Goal: Task Accomplishment & Management: Complete application form

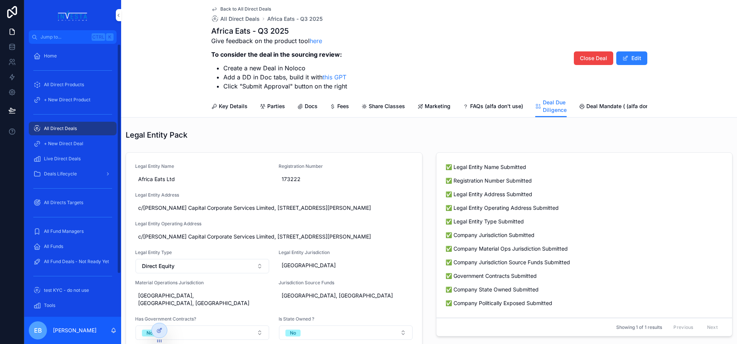
scroll to position [340, 0]
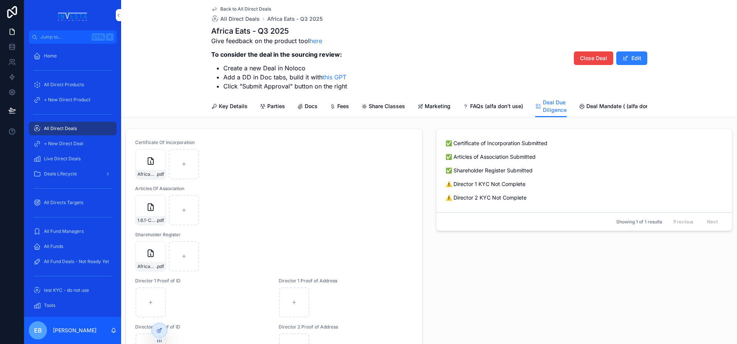
click at [79, 129] on div "All Direct Deals" at bounding box center [72, 129] width 79 height 12
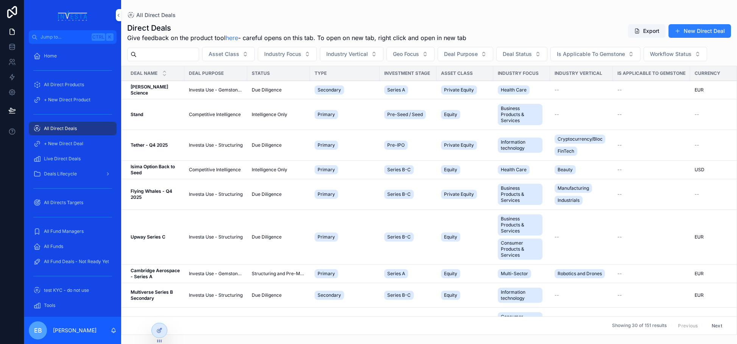
click at [149, 51] on input "scrollable content" at bounding box center [168, 54] width 62 height 11
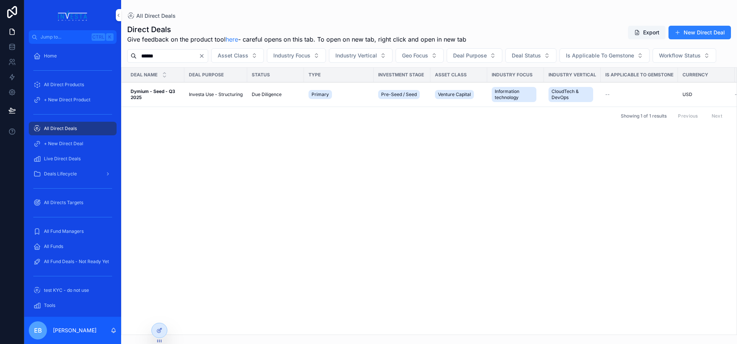
type input "******"
click at [157, 100] on strong "Dymium - Seed - Q3 2025" at bounding box center [154, 95] width 46 height 12
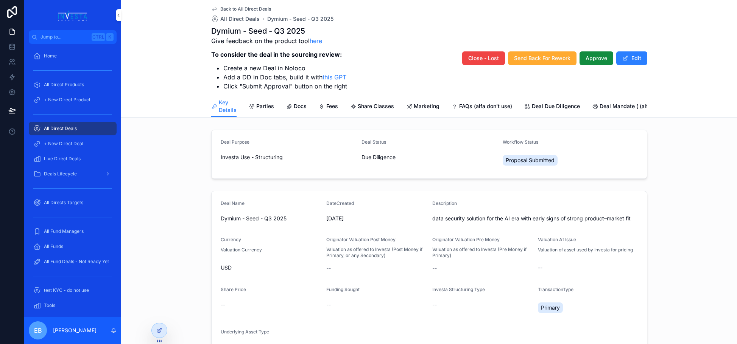
click at [632, 55] on button "Edit" at bounding box center [631, 58] width 31 height 14
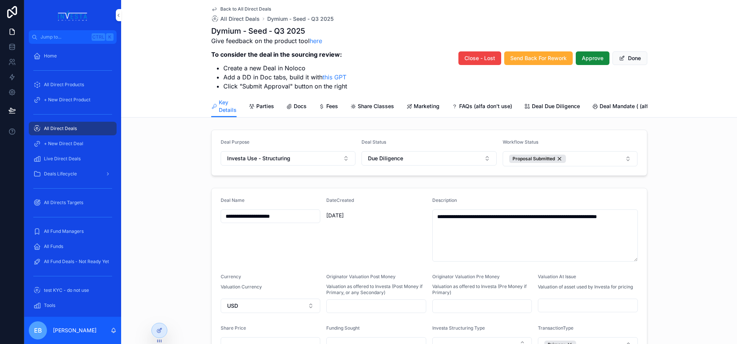
click at [273, 221] on input "**********" at bounding box center [270, 216] width 99 height 11
type input "**********"
click at [627, 58] on button "Done" at bounding box center [629, 58] width 35 height 14
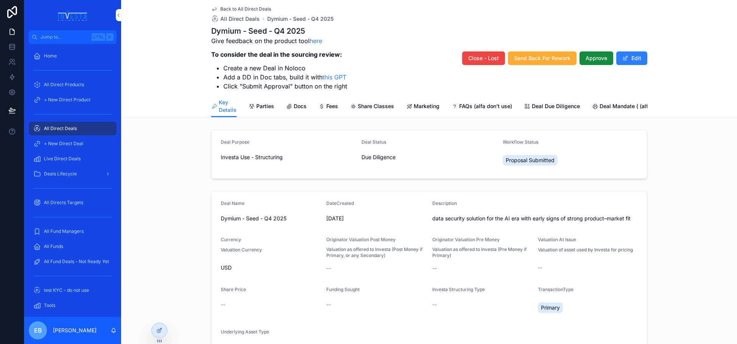
click at [553, 105] on span "Deal Due Diligence" at bounding box center [556, 107] width 48 height 8
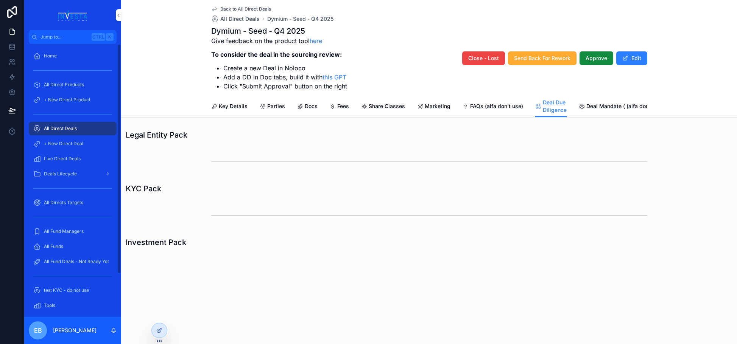
click at [58, 128] on span "All Direct Deals" at bounding box center [60, 129] width 33 height 6
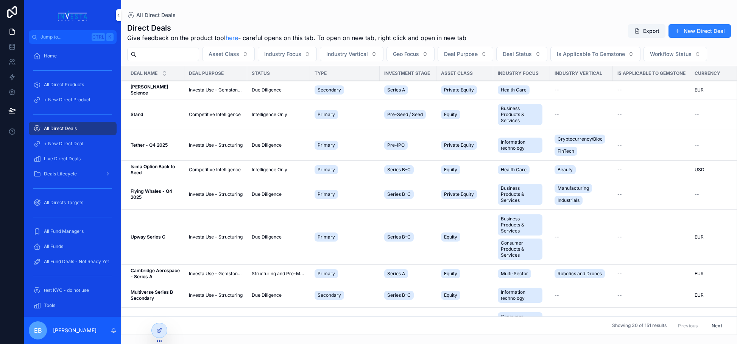
click at [681, 34] on button "New Direct Deal" at bounding box center [699, 31] width 62 height 14
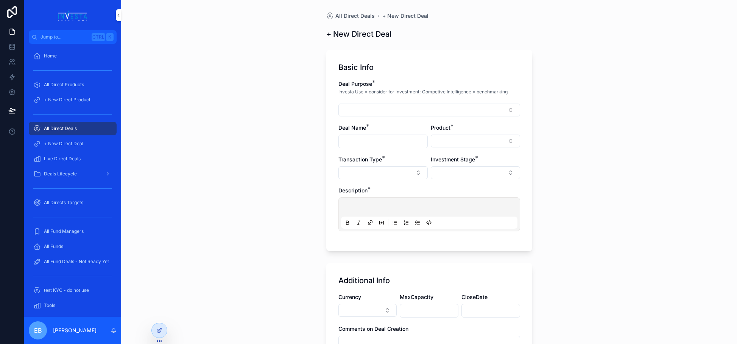
click at [505, 109] on button "Select Button" at bounding box center [429, 110] width 182 height 13
click at [426, 141] on span "Investa Use - Gemstone Only" at bounding box center [412, 140] width 72 height 8
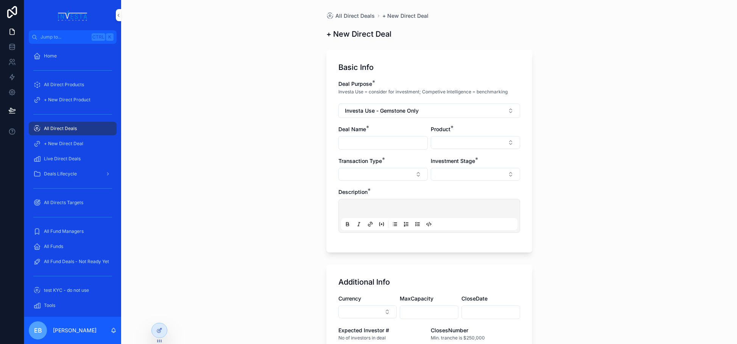
click at [403, 144] on input "scrollable content" at bounding box center [383, 143] width 89 height 11
drag, startPoint x: 387, startPoint y: 143, endPoint x: 415, endPoint y: 142, distance: 28.8
click at [415, 142] on input "**********" at bounding box center [383, 143] width 89 height 11
type input "**********"
click at [444, 139] on button "Select Button" at bounding box center [474, 142] width 89 height 13
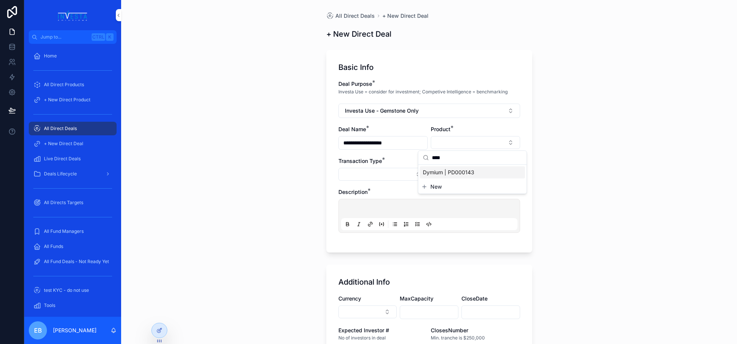
type input "****"
click at [448, 171] on span "Dymium | PD000143" at bounding box center [448, 173] width 51 height 8
click at [412, 177] on button "Select Button" at bounding box center [382, 175] width 89 height 13
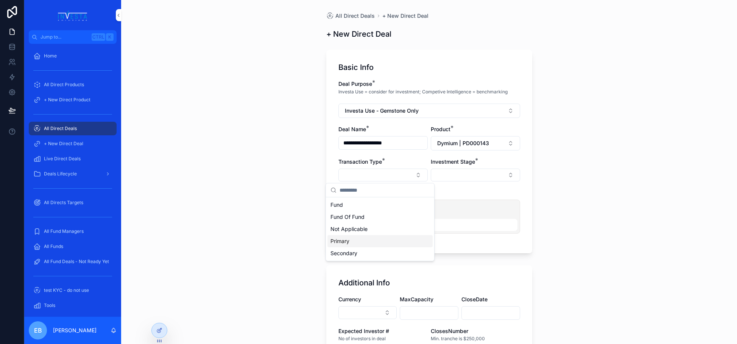
click at [355, 241] on div "Primary" at bounding box center [379, 241] width 105 height 12
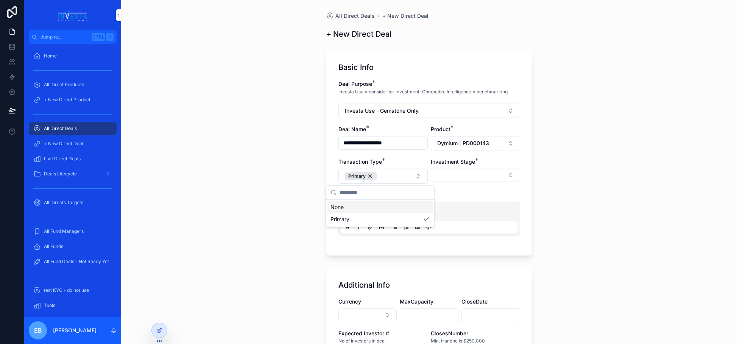
click at [506, 175] on button "Select Button" at bounding box center [474, 175] width 89 height 13
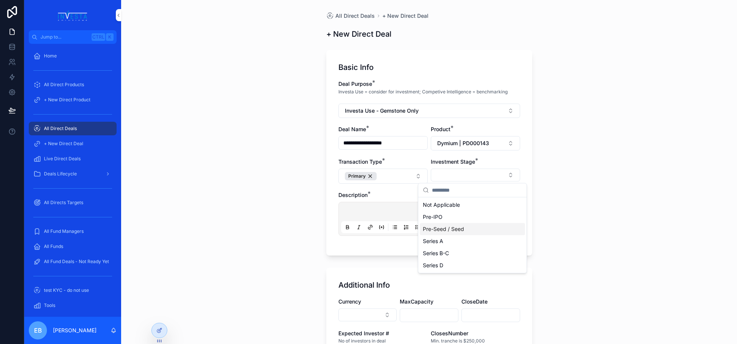
click at [448, 229] on span "Pre-Seed / Seed" at bounding box center [443, 229] width 41 height 8
click at [368, 207] on div "scrollable content" at bounding box center [429, 219] width 176 height 29
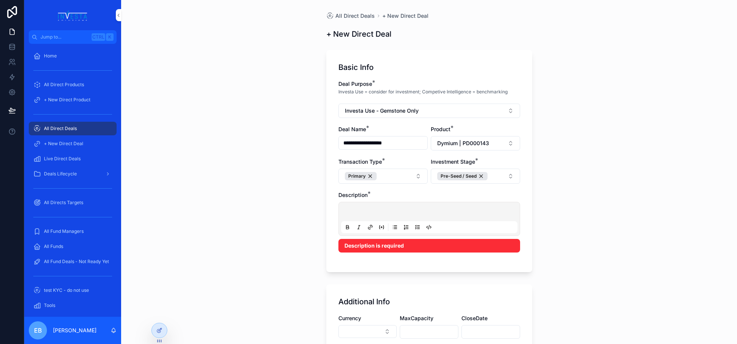
click at [369, 211] on p "scrollable content" at bounding box center [430, 213] width 176 height 8
click at [463, 213] on p "scrollable content" at bounding box center [430, 213] width 176 height 8
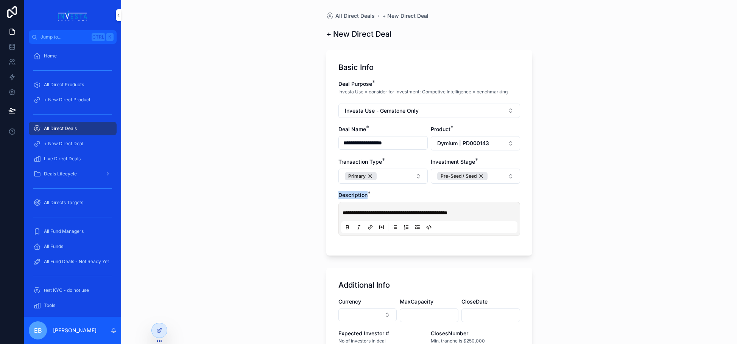
drag, startPoint x: 567, startPoint y: 188, endPoint x: 566, endPoint y: 193, distance: 5.3
click at [566, 193] on div "**********" at bounding box center [428, 172] width 615 height 344
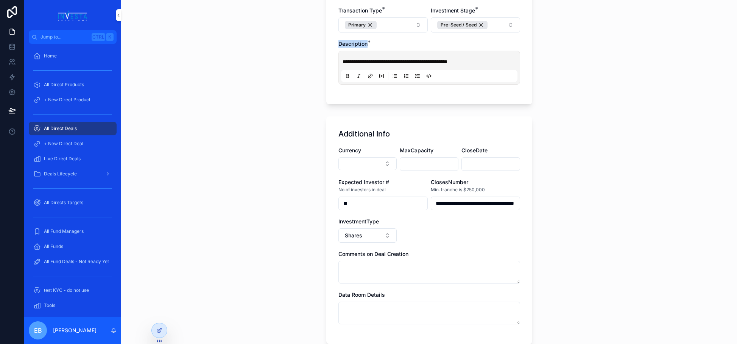
scroll to position [189, 0]
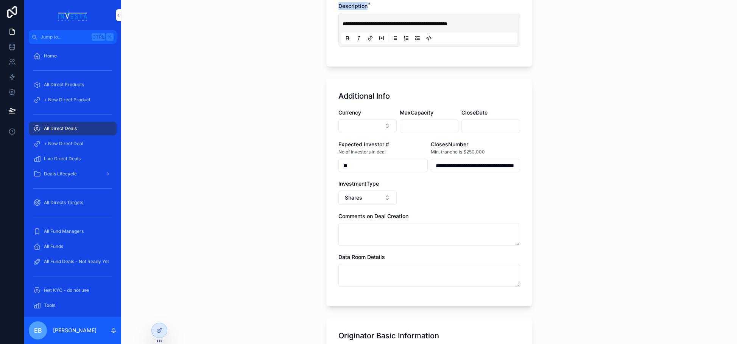
click at [381, 124] on button "Select Button" at bounding box center [367, 126] width 59 height 13
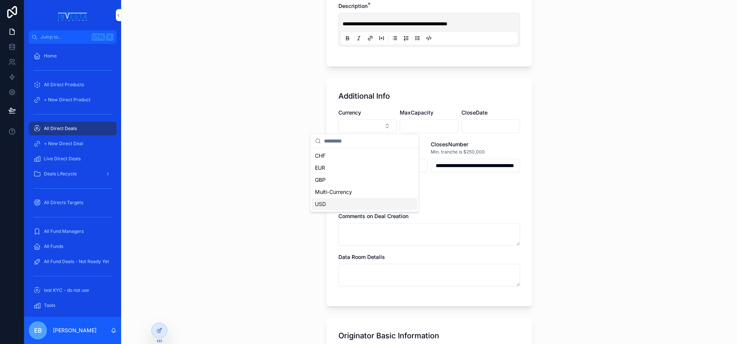
click at [337, 205] on div "USD" at bounding box center [364, 204] width 105 height 12
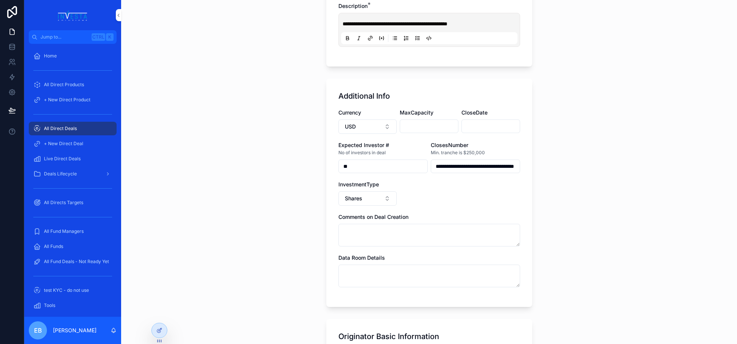
scroll to position [227, 0]
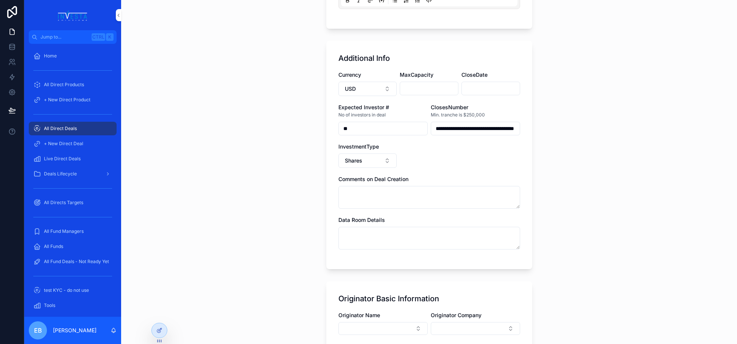
click at [384, 161] on button "Shares" at bounding box center [367, 161] width 59 height 14
click at [351, 207] on div "SPV" at bounding box center [364, 203] width 105 height 12
click at [562, 187] on div "**********" at bounding box center [428, 172] width 615 height 344
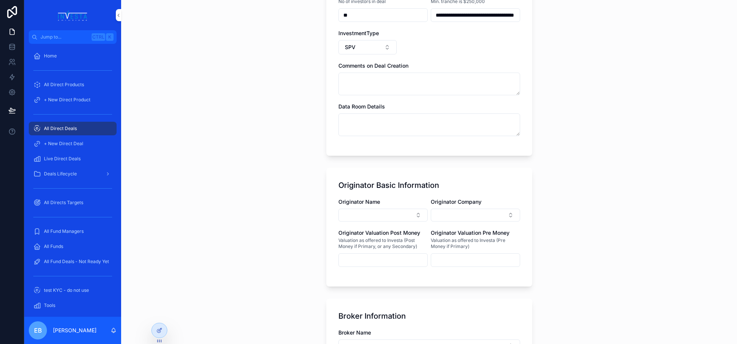
scroll to position [378, 0]
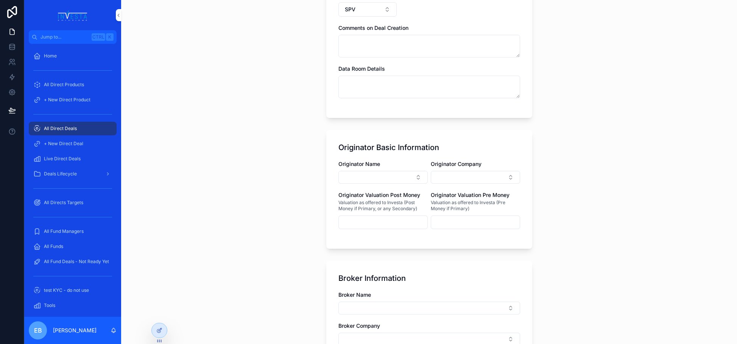
click at [415, 179] on button "Select Button" at bounding box center [382, 177] width 89 height 13
type input "*****"
click at [357, 207] on span "[PERSON_NAME] | C003728" at bounding box center [366, 208] width 72 height 8
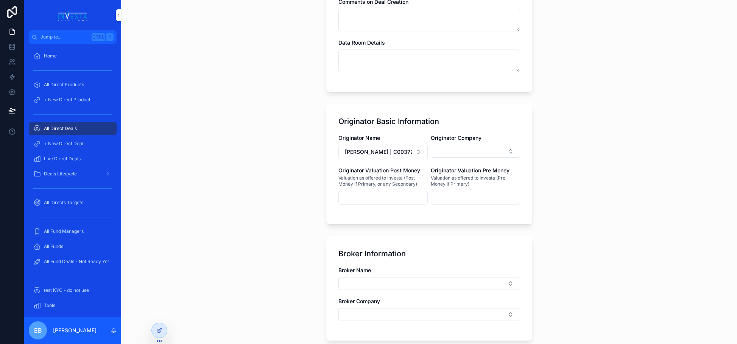
scroll to position [416, 0]
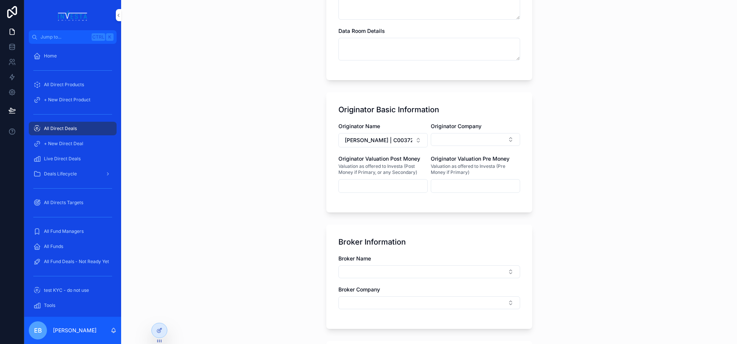
click at [443, 187] on input "scrollable content" at bounding box center [475, 186] width 89 height 11
type input "**********"
click at [310, 244] on div "**********" at bounding box center [428, 172] width 615 height 344
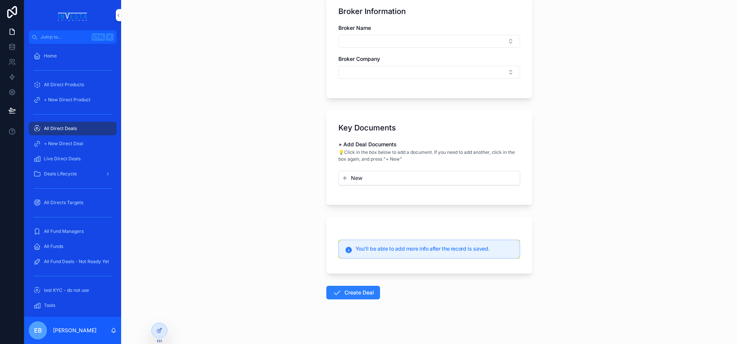
scroll to position [651, 0]
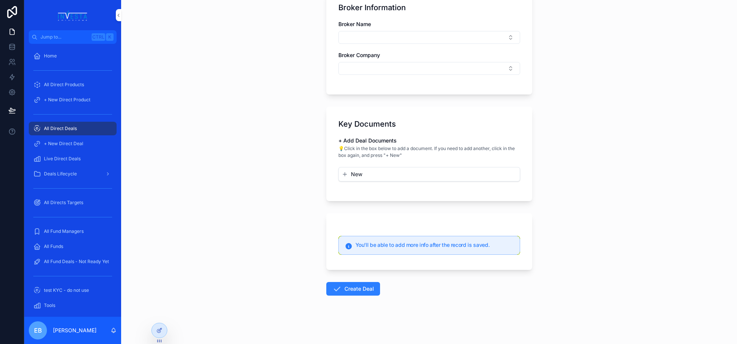
click at [356, 288] on button "Create Deal" at bounding box center [353, 289] width 54 height 14
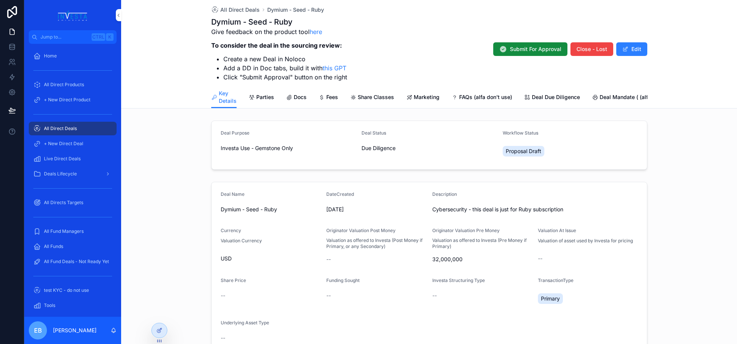
click at [535, 98] on span "Deal Due Diligence" at bounding box center [556, 97] width 48 height 8
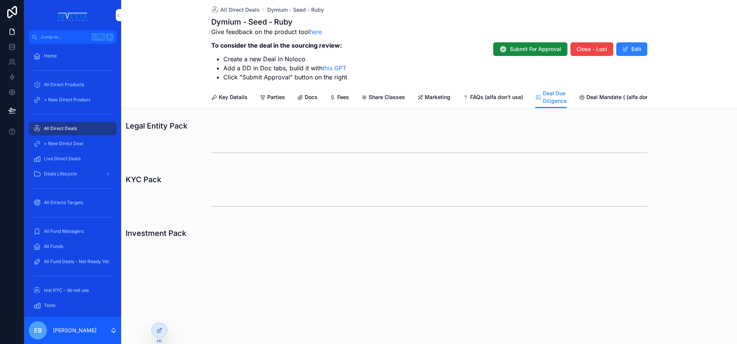
click at [222, 92] on link "Key Details" at bounding box center [229, 97] width 36 height 15
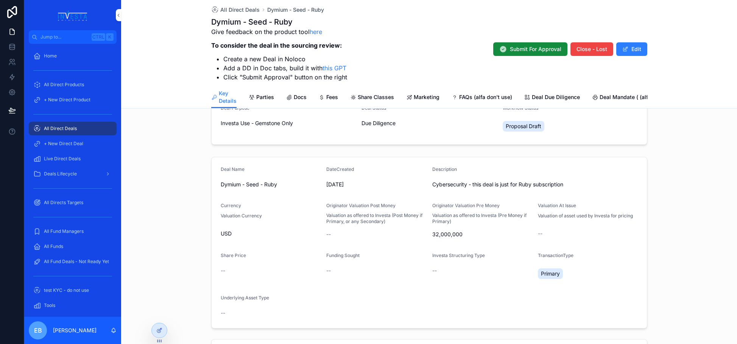
scroll to position [38, 0]
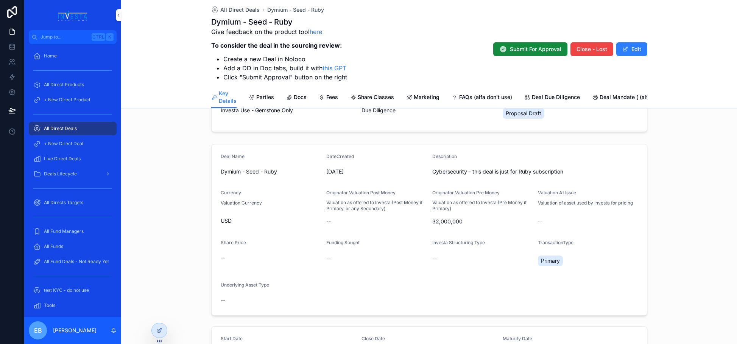
click at [221, 303] on span "--" at bounding box center [223, 301] width 5 height 8
click at [637, 46] on button "Edit" at bounding box center [631, 49] width 31 height 14
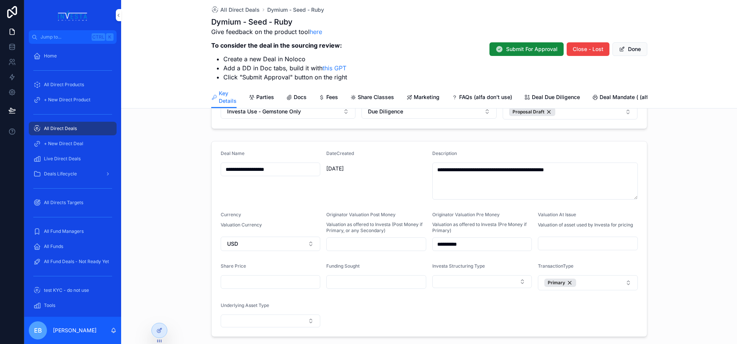
click at [310, 326] on button "Select Button" at bounding box center [271, 321] width 100 height 13
click at [262, 300] on div "SPV" at bounding box center [267, 299] width 105 height 12
click at [625, 51] on button "Done" at bounding box center [629, 49] width 35 height 14
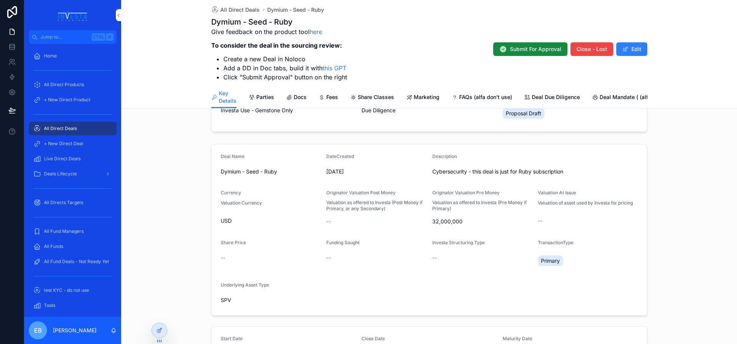
click at [544, 99] on span "Deal Due Diligence" at bounding box center [556, 97] width 48 height 8
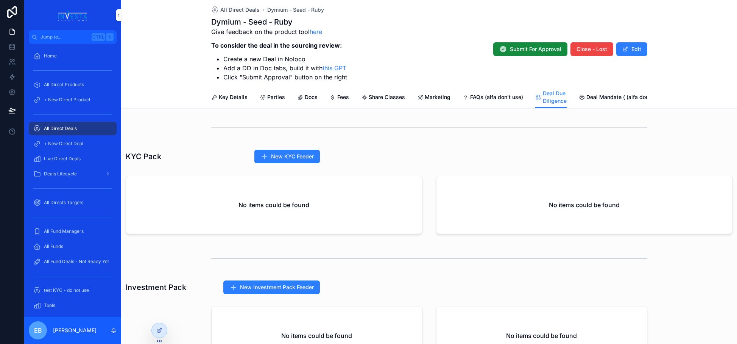
scroll to position [113, 0]
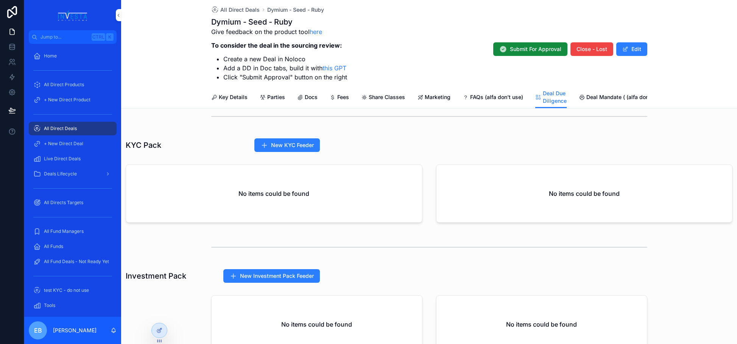
click at [283, 278] on span "New Investment Pack Feeder" at bounding box center [277, 276] width 74 height 8
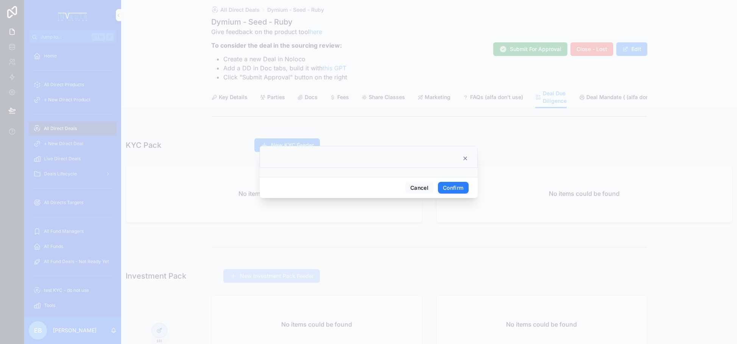
click at [451, 191] on button "Confirm" at bounding box center [453, 188] width 30 height 12
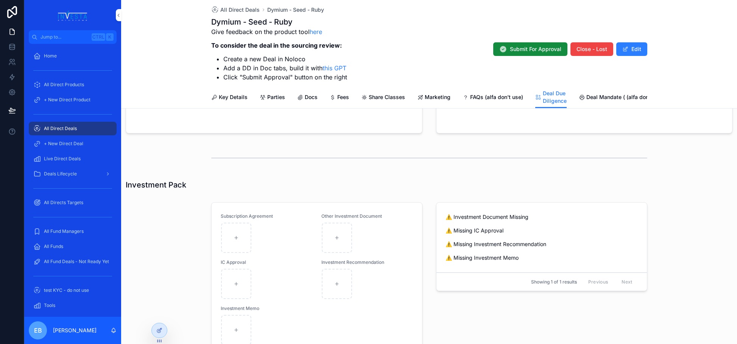
scroll to position [294, 0]
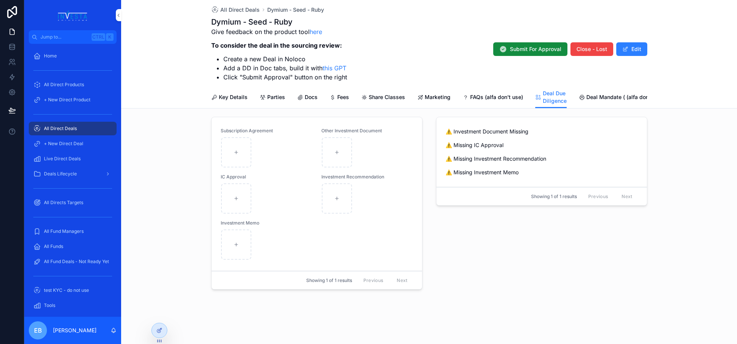
click at [183, 4] on div "All Direct Deals Dymium - Seed - Ruby Dymium - Seed - Ruby Give feedback on the…" at bounding box center [428, 54] width 615 height 109
